Goal: Task Accomplishment & Management: Use online tool/utility

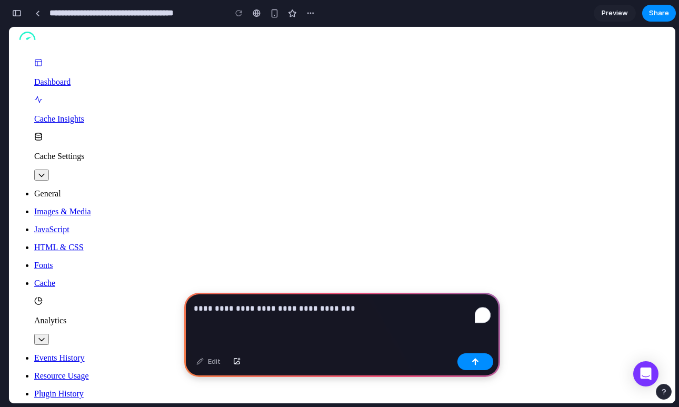
scroll to position [241, 0]
click at [363, 313] on p "**********" at bounding box center [342, 308] width 297 height 13
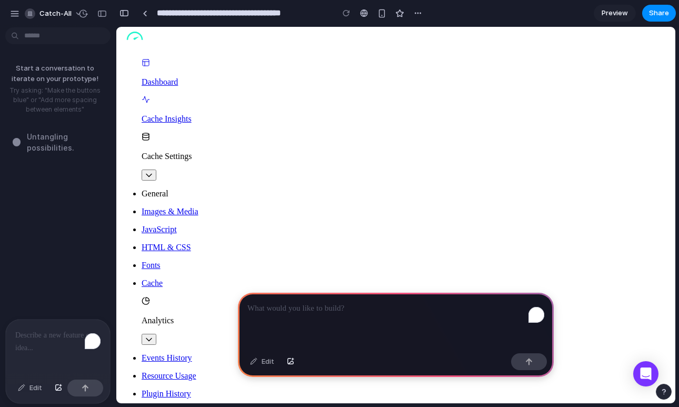
click at [53, 348] on div "To enrich screen reader interactions, please activate Accessibility in Grammarl…" at bounding box center [58, 347] width 104 height 56
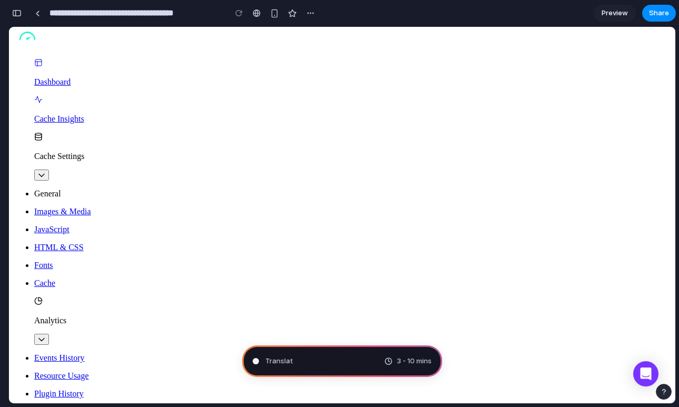
scroll to position [165, 0]
click at [16, 15] on div "button" at bounding box center [16, 12] width 9 height 7
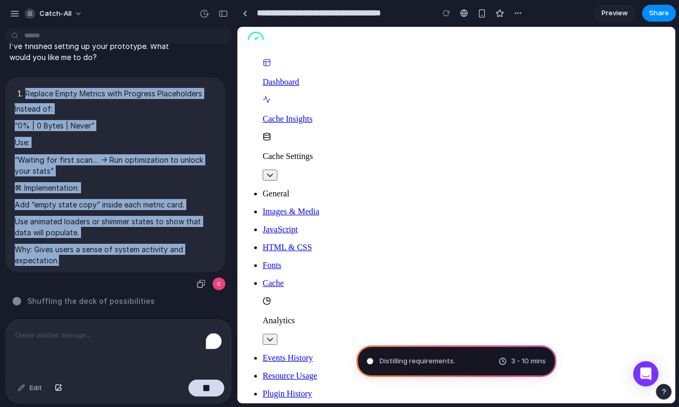
drag, startPoint x: 13, startPoint y: 88, endPoint x: 80, endPoint y: 263, distance: 187.2
click at [80, 263] on div "Replace Empty Metrics with Progress Placeholders Instead of: “0% | 0 Bytes | Ne…" at bounding box center [115, 174] width 220 height 195
copy span "Replace Empty Metrics with Progress Placeholders Instead of: “0% | 0 Bytes | Ne…"
click at [84, 201] on p "Add “empty state copy” inside each metric card." at bounding box center [115, 204] width 201 height 11
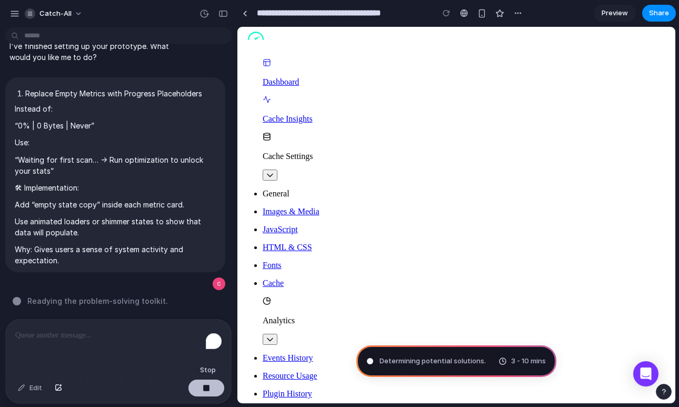
click at [211, 391] on button "button" at bounding box center [206, 387] width 36 height 17
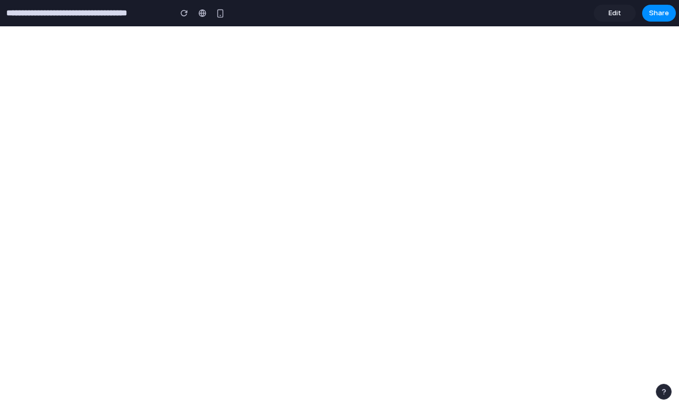
click at [339, 204] on div at bounding box center [339, 204] width 0 height 0
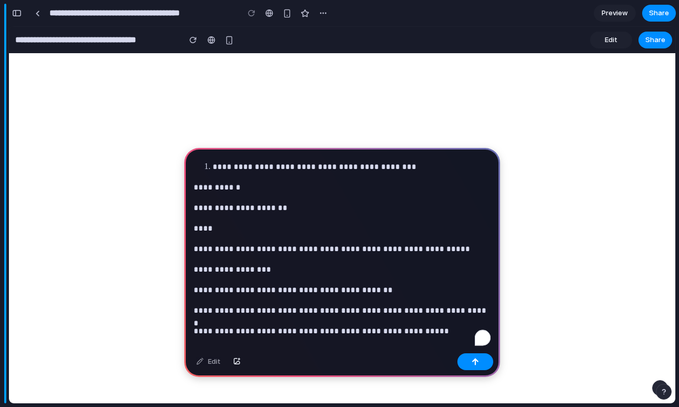
scroll to position [94, 0]
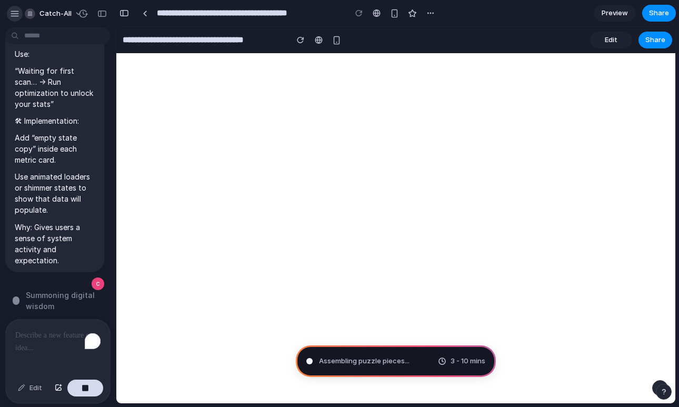
click at [18, 11] on div "button" at bounding box center [14, 13] width 9 height 9
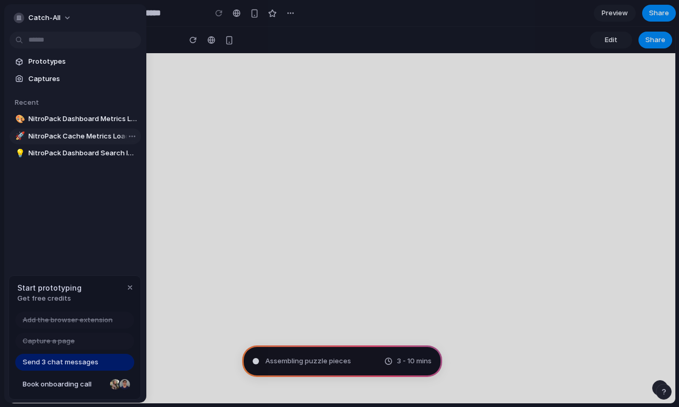
click at [55, 132] on span "NitroPack Cache Metrics Loader Improvement" at bounding box center [82, 136] width 108 height 11
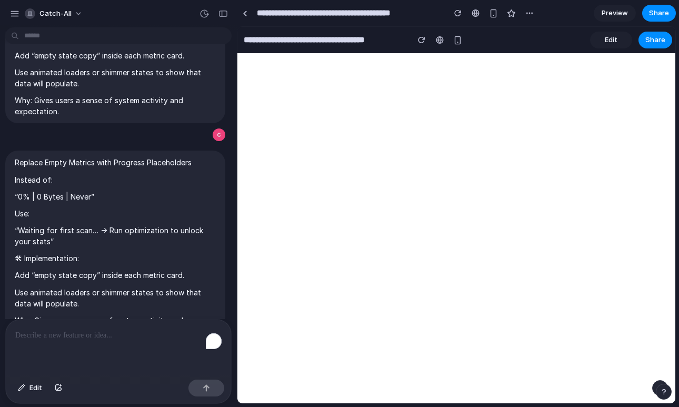
scroll to position [217, 0]
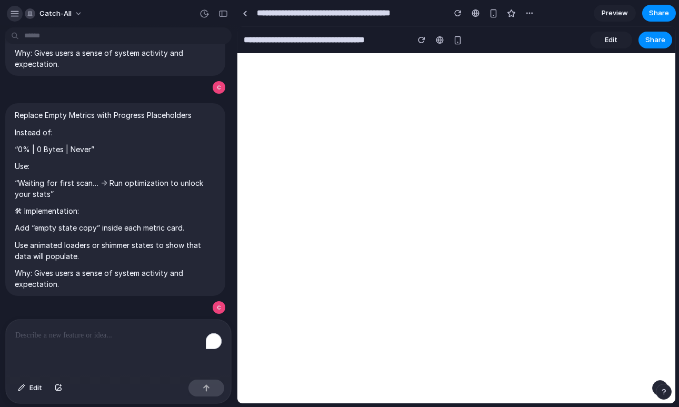
click at [12, 8] on button "button" at bounding box center [15, 14] width 16 height 16
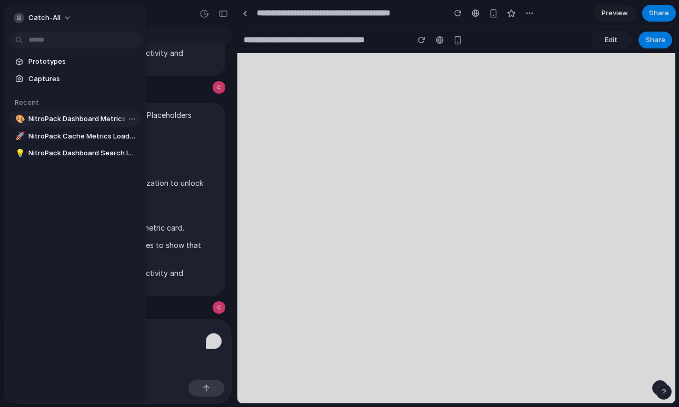
click at [50, 117] on span "NitroPack Dashboard Metrics Loading" at bounding box center [82, 119] width 108 height 11
type input "**********"
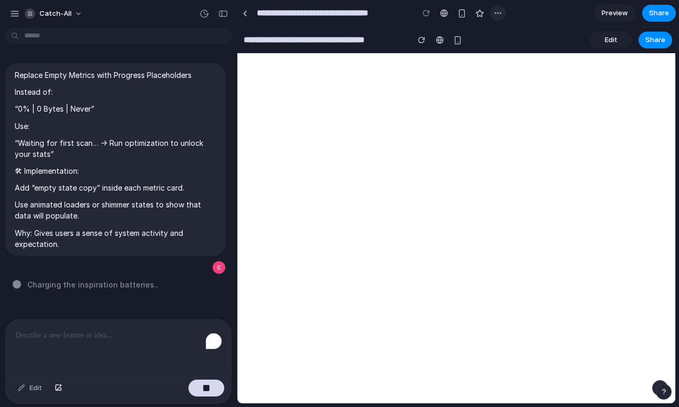
click at [495, 17] on div "button" at bounding box center [497, 13] width 8 height 8
click at [495, 17] on div "Duplicate Delete" at bounding box center [339, 203] width 679 height 407
click at [70, 331] on p "To enrich screen reader interactions, please activate Accessibility in Grammarl…" at bounding box center [118, 335] width 206 height 13
click at [16, 17] on div "button" at bounding box center [14, 13] width 9 height 9
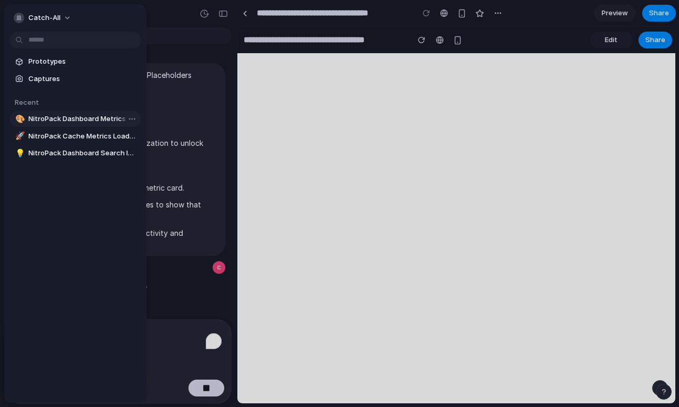
click at [66, 122] on span "NitroPack Dashboard Metrics Loading" at bounding box center [82, 119] width 108 height 11
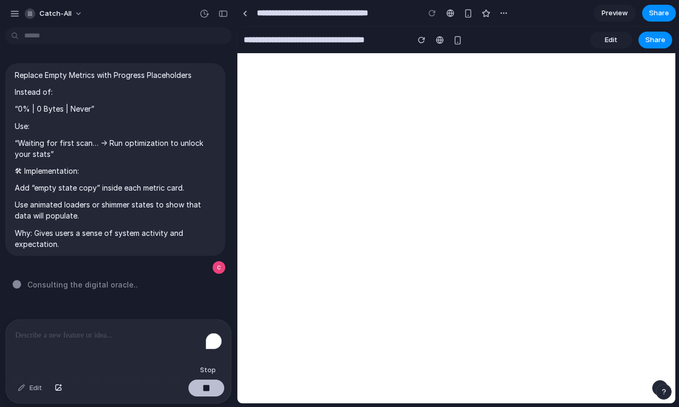
click at [201, 387] on button "button" at bounding box center [206, 387] width 36 height 17
click at [199, 271] on button "button" at bounding box center [201, 267] width 15 height 15
click at [123, 331] on p "To enrich screen reader interactions, please activate Accessibility in Grammarl…" at bounding box center [118, 335] width 206 height 13
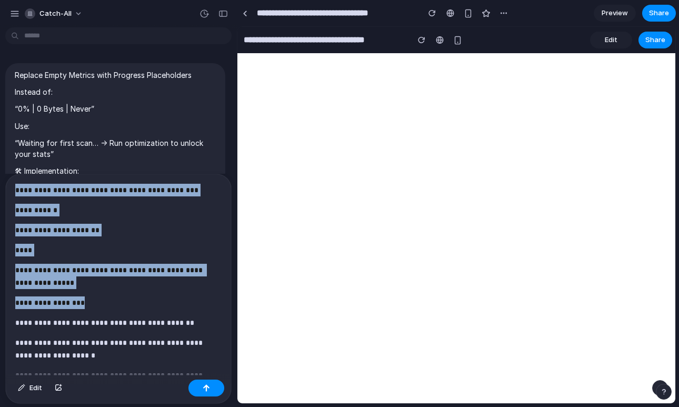
drag, startPoint x: 17, startPoint y: 191, endPoint x: 134, endPoint y: 306, distance: 164.1
click at [134, 306] on div "**********" at bounding box center [118, 301] width 225 height 254
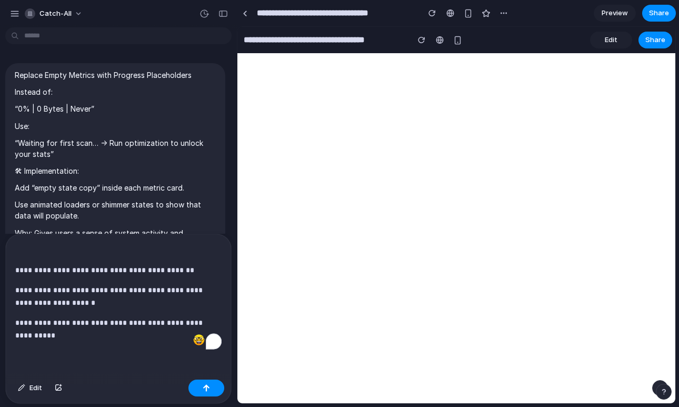
scroll to position [91, 0]
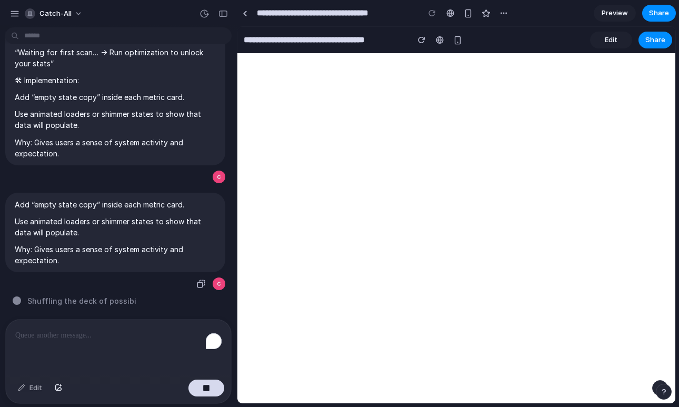
type input "**********"
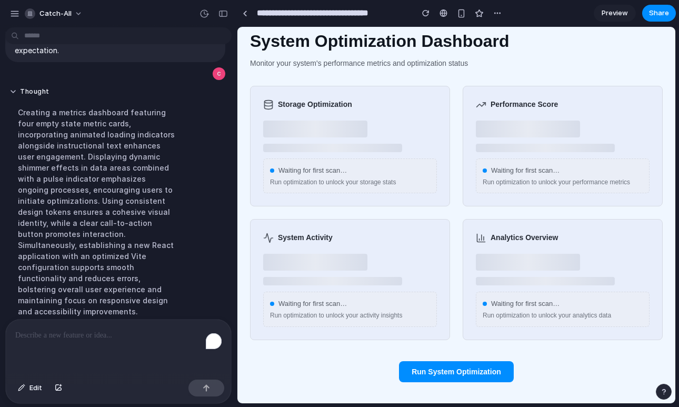
scroll to position [301, 0]
